Goal: Transaction & Acquisition: Purchase product/service

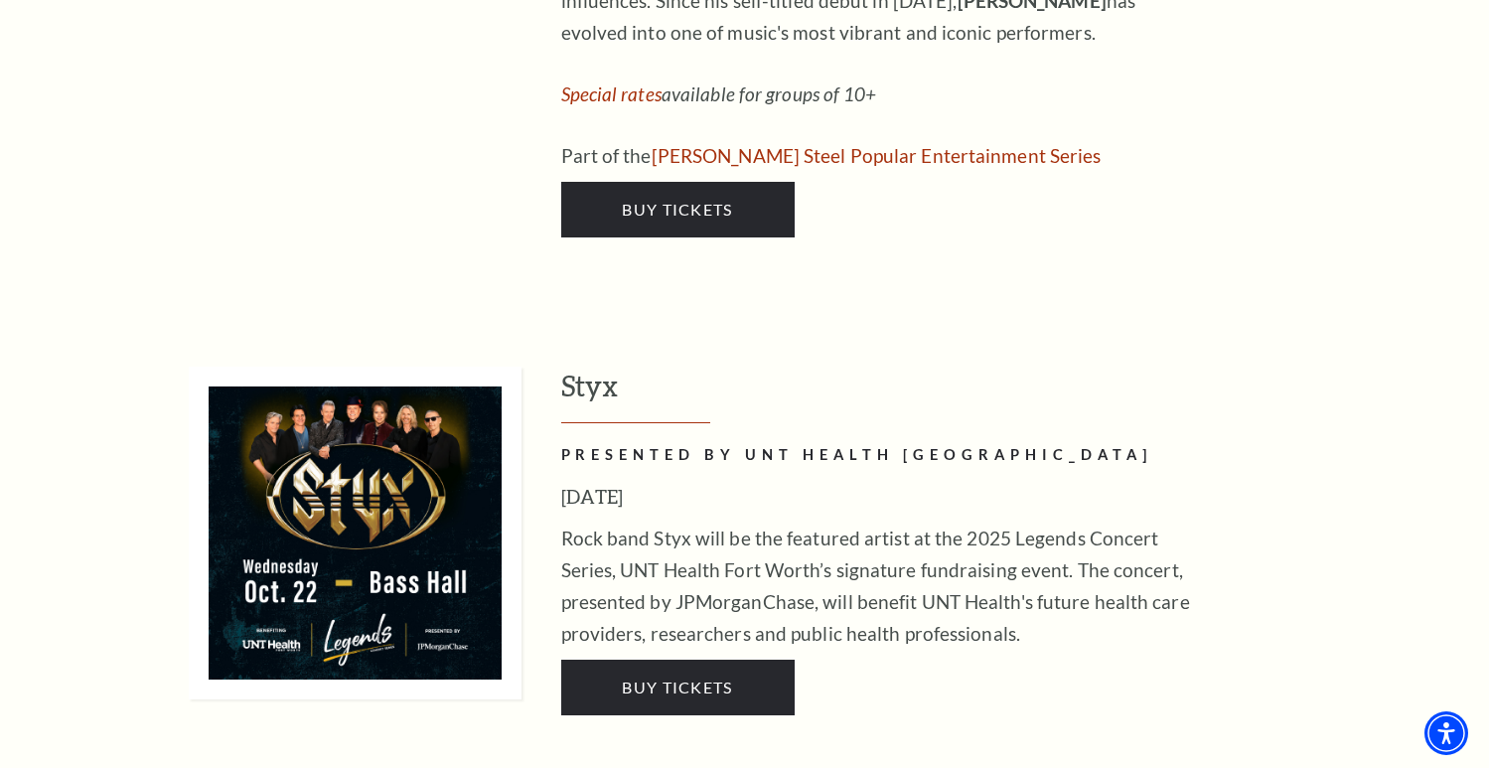
scroll to position [3820, 0]
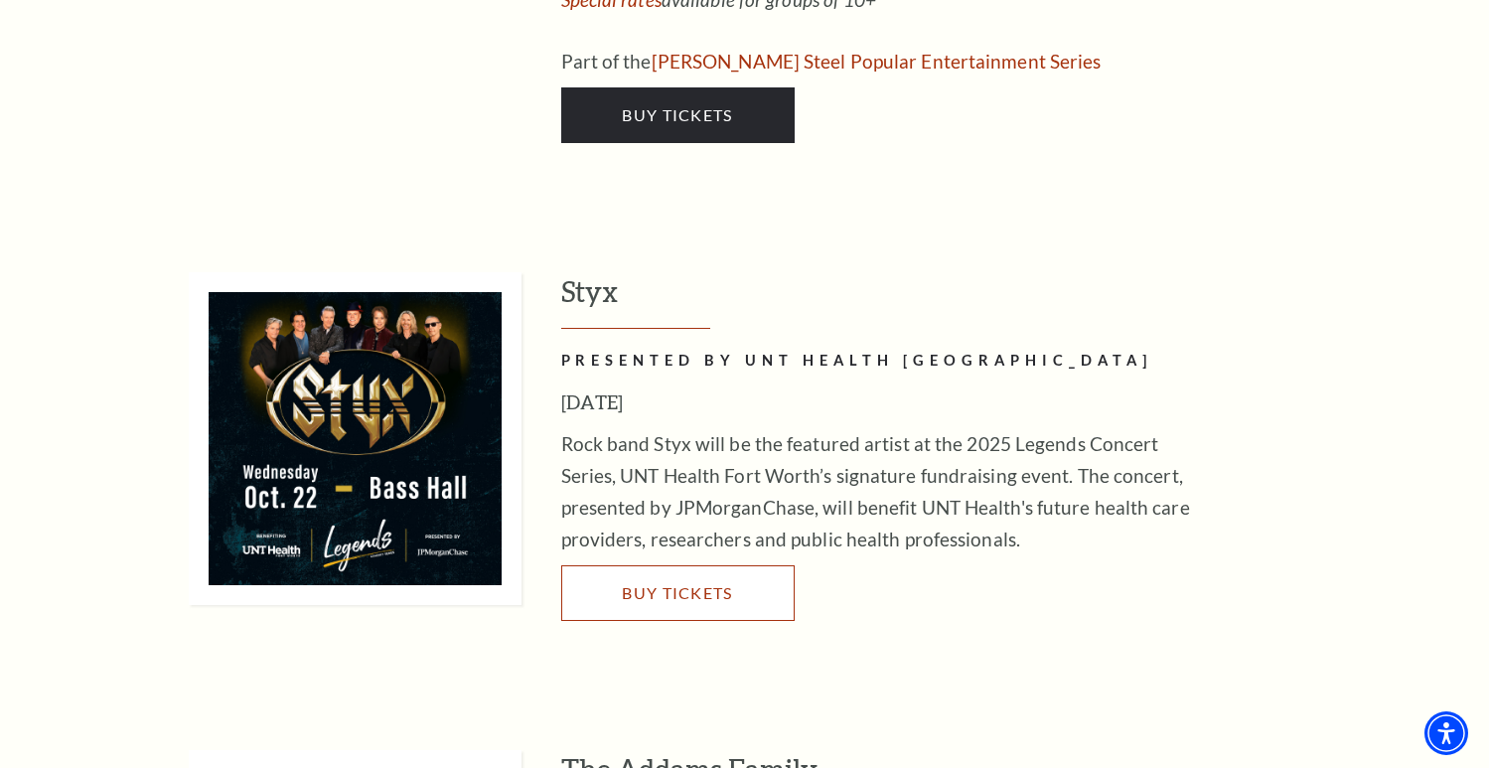
click at [669, 583] on span "Buy Tickets" at bounding box center [677, 592] width 110 height 19
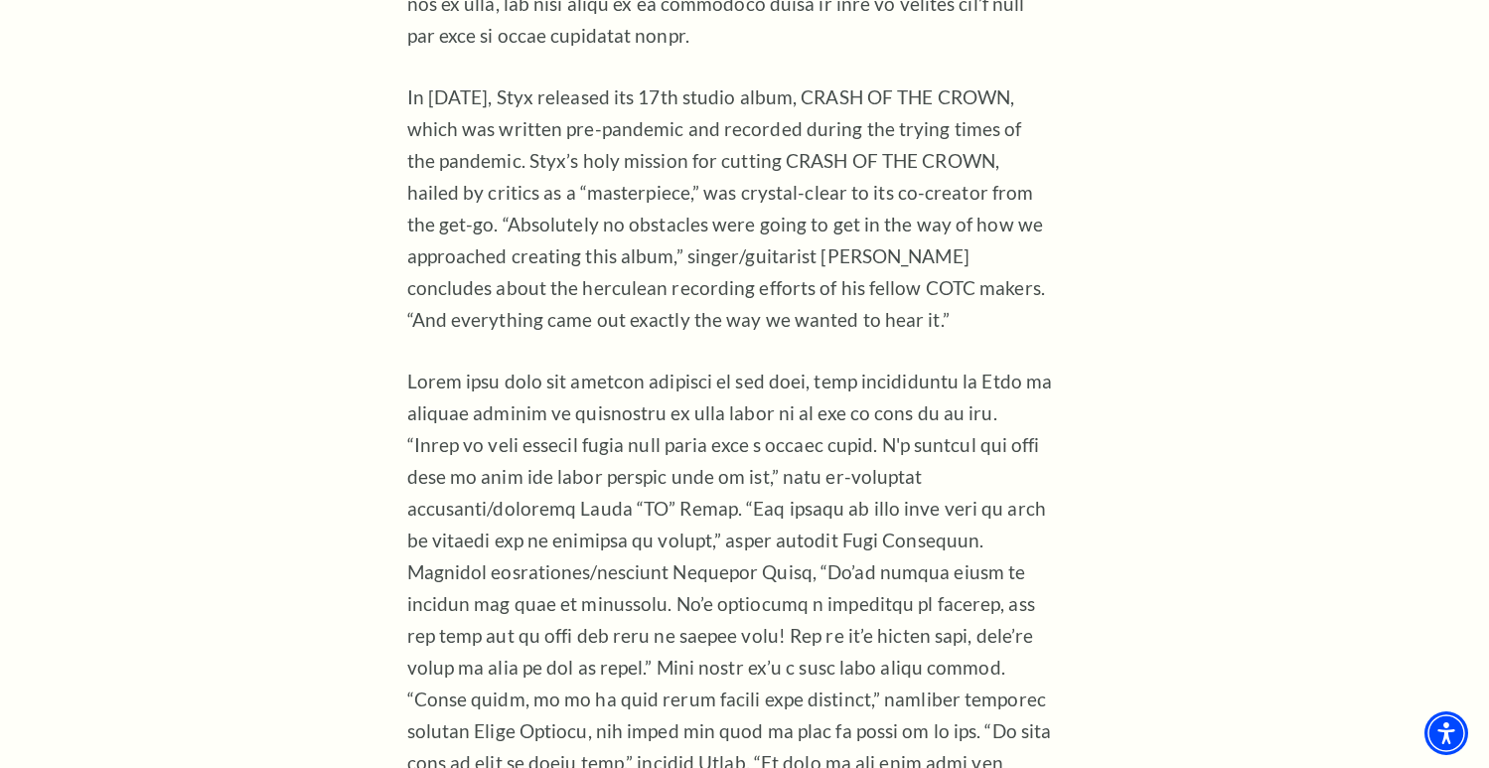
scroll to position [1447, 0]
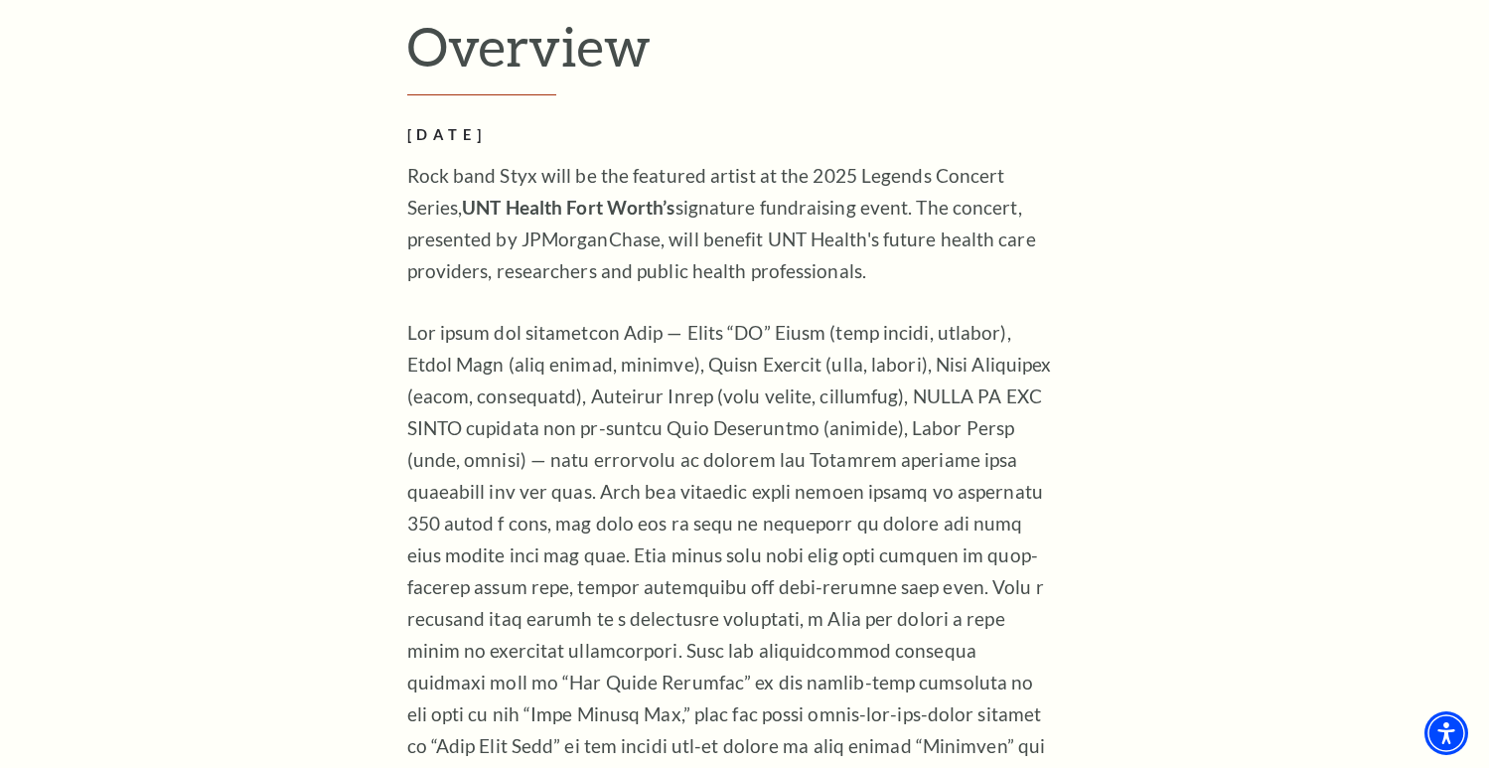
click at [674, 389] on p at bounding box center [730, 571] width 646 height 509
drag, startPoint x: 678, startPoint y: 384, endPoint x: 820, endPoint y: 394, distance: 141.4
click at [820, 394] on p at bounding box center [730, 571] width 646 height 509
copy p "[PERSON_NAME]"
